Goal: Task Accomplishment & Management: Manage account settings

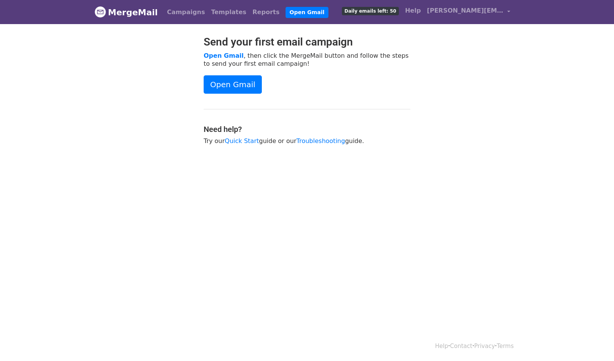
click at [383, 10] on span "Daily emails left: 50" at bounding box center [370, 11] width 57 height 8
click at [170, 12] on link "Campaigns" at bounding box center [186, 12] width 44 height 15
click at [54, 358] on footer "Help · Contact · Privacy · Terms" at bounding box center [307, 346] width 614 height 31
